Goal: Task Accomplishment & Management: Manage account settings

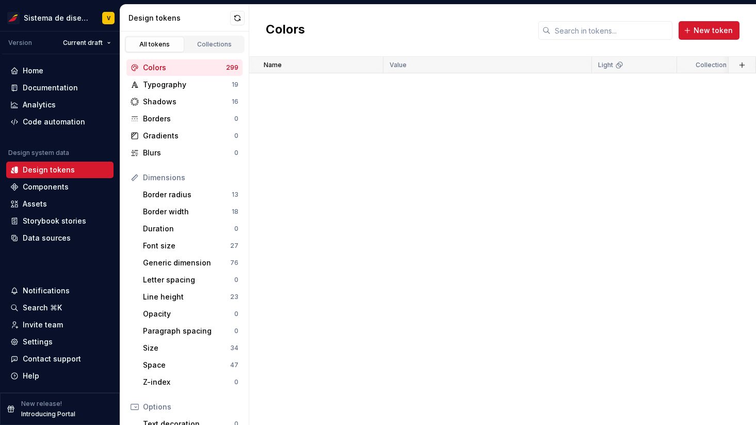
scroll to position [7894, 0]
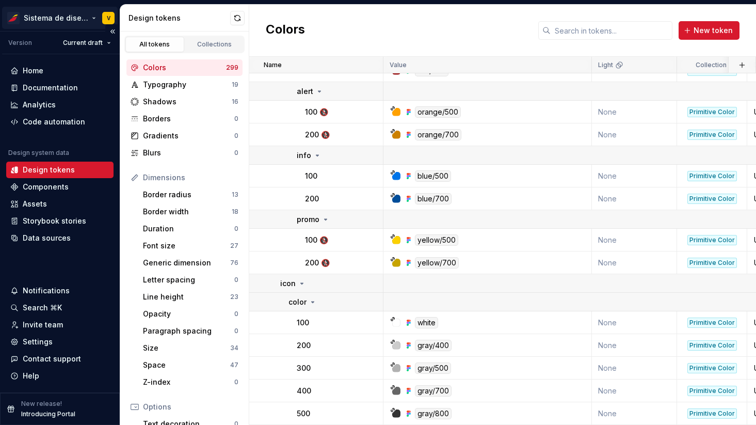
click at [83, 19] on html "Sistema de diseño Iberia V Version Current draft Home Documentation Analytics C…" at bounding box center [378, 212] width 756 height 425
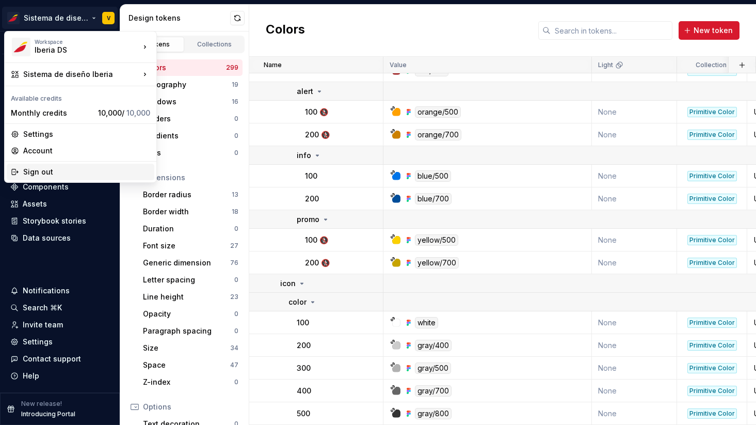
click at [77, 171] on div "Sign out" at bounding box center [86, 172] width 127 height 10
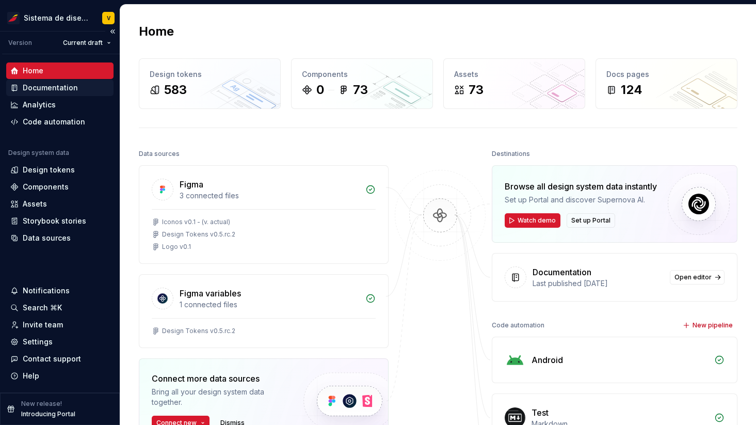
click at [62, 92] on div "Documentation" at bounding box center [50, 88] width 55 height 10
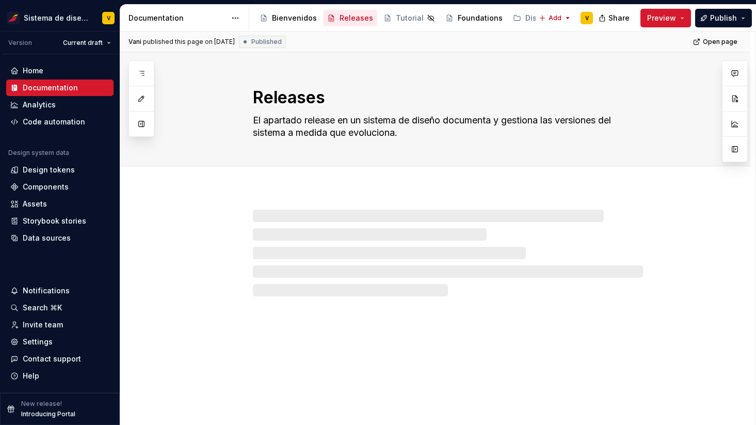
type textarea "*"
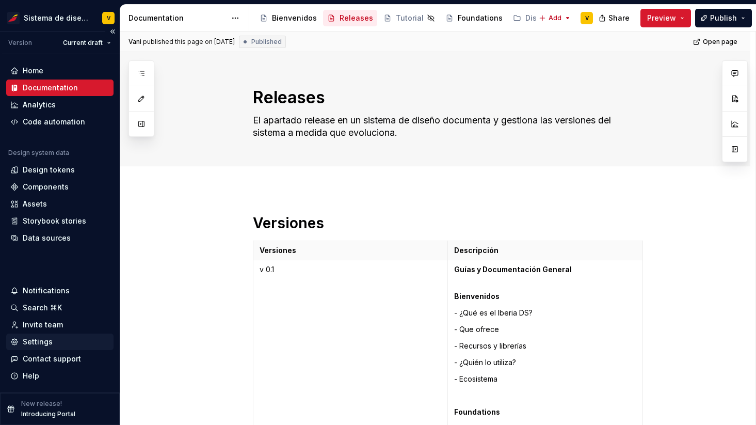
click at [44, 341] on div "Settings" at bounding box center [38, 341] width 30 height 10
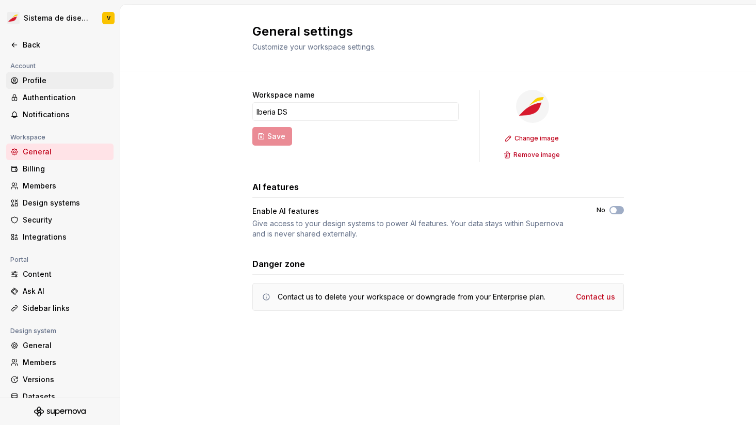
click at [40, 82] on div "Profile" at bounding box center [66, 80] width 87 height 10
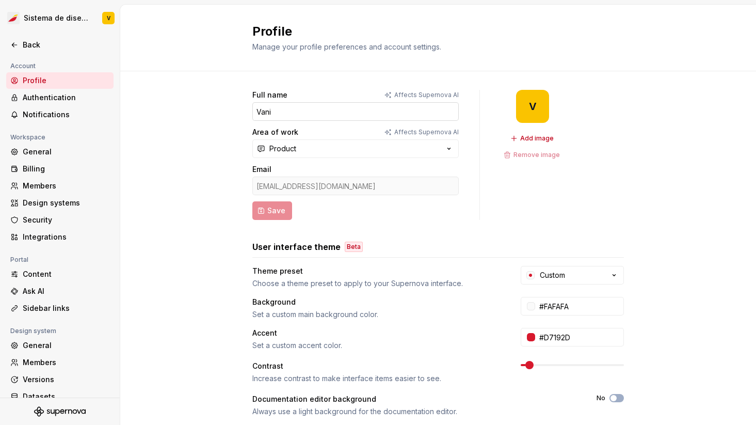
click at [303, 111] on input "Vani" at bounding box center [355, 111] width 206 height 19
click at [177, 222] on div "Full name Affects Supernova AI Vani Area of work Affects Supernova AI Product E…" at bounding box center [438, 331] width 636 height 520
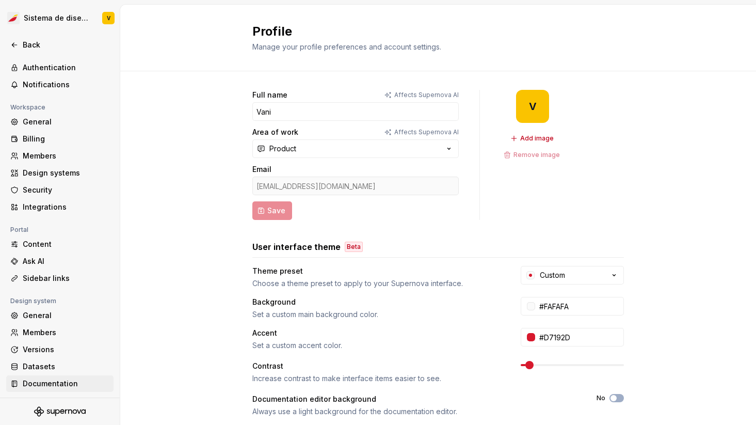
click at [43, 382] on div "Documentation" at bounding box center [66, 383] width 87 height 10
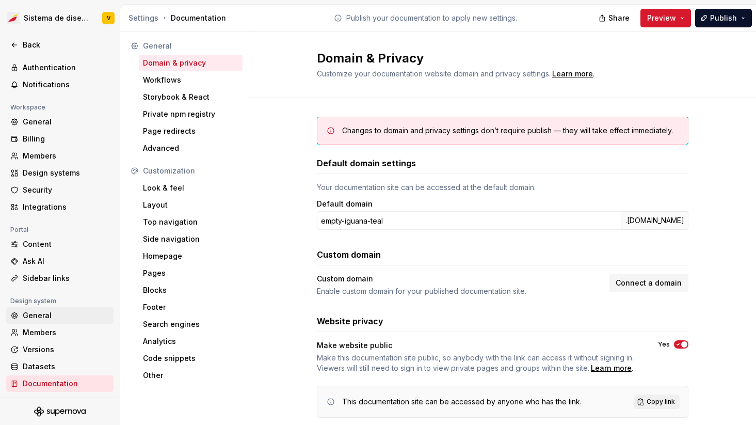
click at [55, 312] on div "General" at bounding box center [66, 315] width 87 height 10
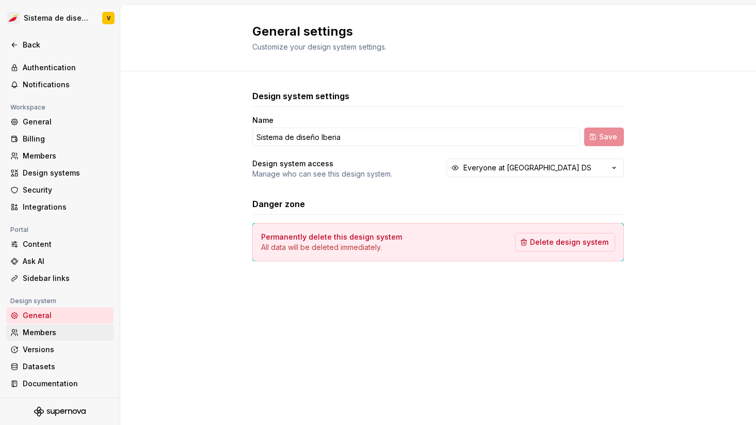
click at [54, 333] on div "Members" at bounding box center [66, 332] width 87 height 10
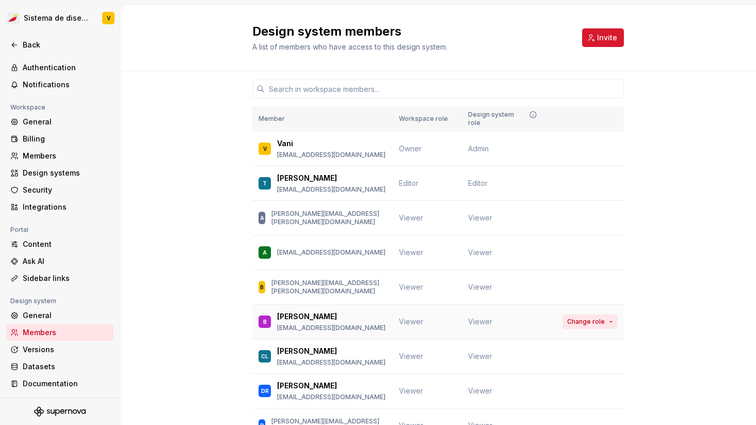
click at [578, 317] on span "Change role" at bounding box center [586, 321] width 38 height 8
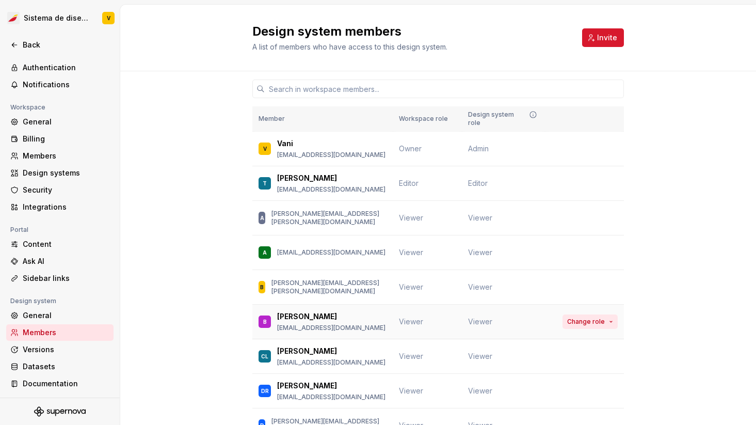
click at [606, 315] on button "Change role" at bounding box center [589, 321] width 55 height 14
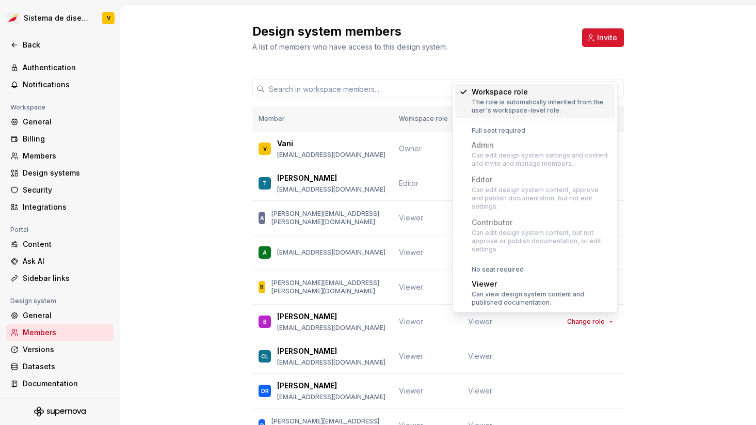
click at [506, 53] on div "Design system members A list of members who have access to this design system. …" at bounding box center [438, 38] width 636 height 67
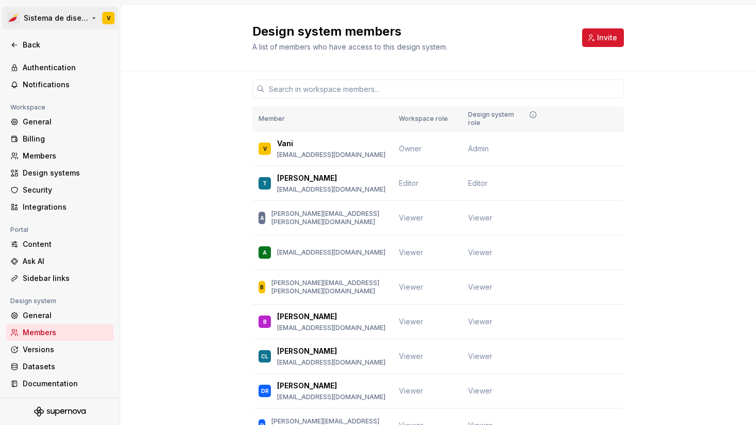
click at [93, 19] on html "Sistema de diseño Iberia V Back Account Profile Authentication Notifications Wo…" at bounding box center [378, 212] width 756 height 425
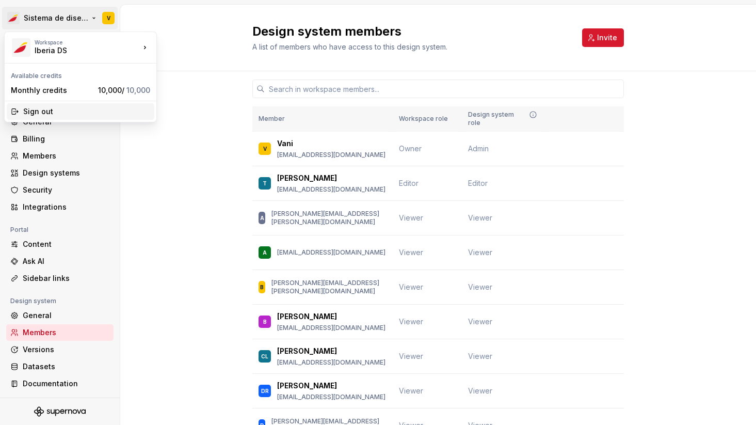
click at [47, 114] on div "Sign out" at bounding box center [86, 111] width 127 height 10
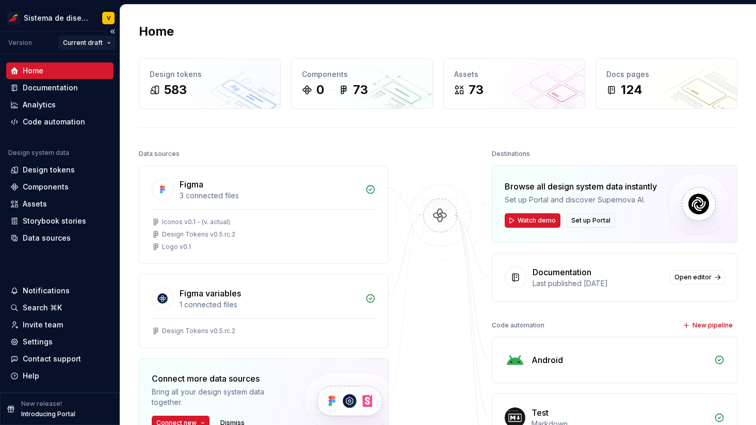
click at [107, 43] on html "Sistema de diseño Iberia V Version Current draft Home Documentation Analytics C…" at bounding box center [378, 212] width 756 height 425
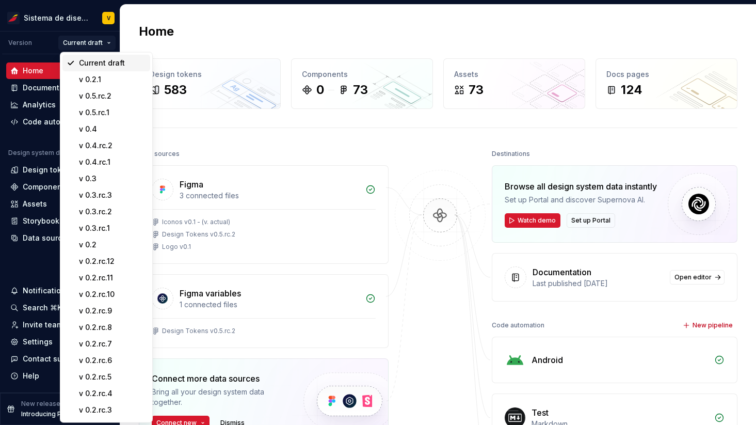
click at [125, 59] on div "Current draft" at bounding box center [112, 63] width 67 height 10
click at [90, 43] on html "Sistema de diseño Iberia V Version Current draft Home Documentation Analytics C…" at bounding box center [378, 212] width 756 height 425
click at [244, 41] on html "Sistema de diseño Iberia V Version Current draft Home Documentation Analytics C…" at bounding box center [378, 212] width 756 height 425
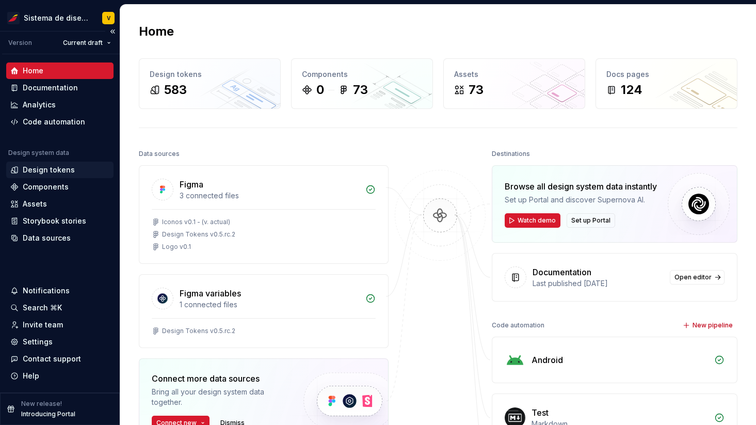
click at [33, 170] on div "Design tokens" at bounding box center [49, 170] width 52 height 10
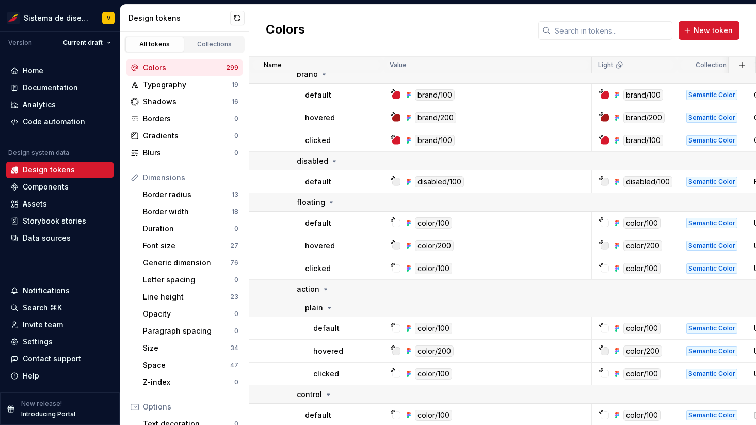
scroll to position [255, 0]
